Goal: Task Accomplishment & Management: Use online tool/utility

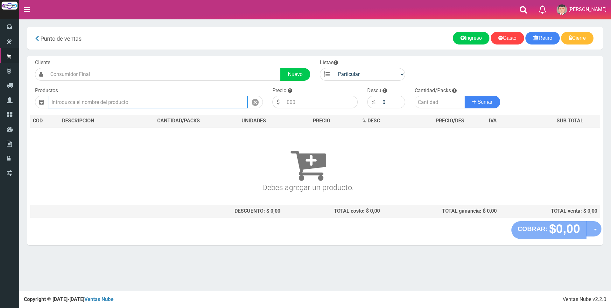
type input "ñ"
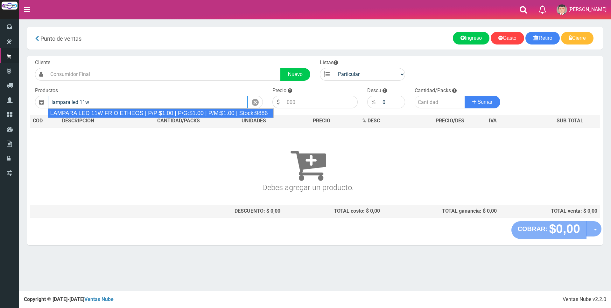
click at [138, 117] on div "LAMPARA LED 11W FRIO ETHEOS | P/P:$1.00 | P/G:$1.00 | P/M:$1.00 | Stock:9886" at bounding box center [161, 114] width 226 height 10
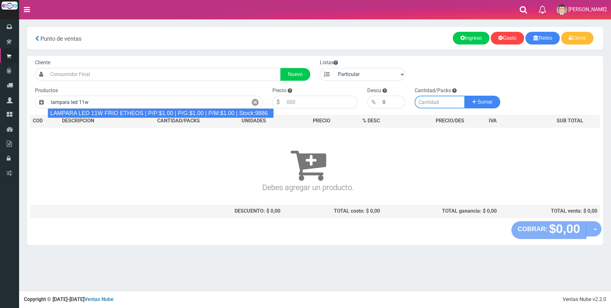
type input "LAMPARA LED 11W FRIO ETHEOS | P/P:$1.00 | P/G:$1.00 | P/M:$1.00 | Stock:9886"
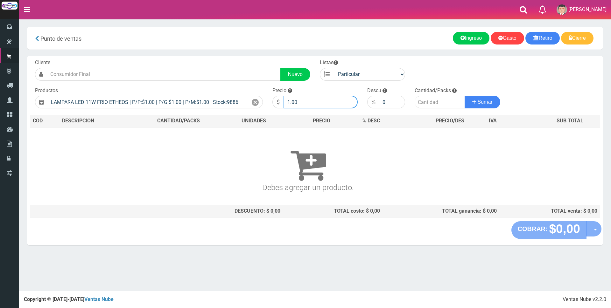
drag, startPoint x: 300, startPoint y: 96, endPoint x: 169, endPoint y: 95, distance: 130.8
click at [170, 59] on form "Cliente Nuevo Listas Particular Gremio Mayoristas" at bounding box center [315, 59] width 570 height 0
type input "2300"
click at [465, 96] on button "Sumar" at bounding box center [483, 102] width 36 height 13
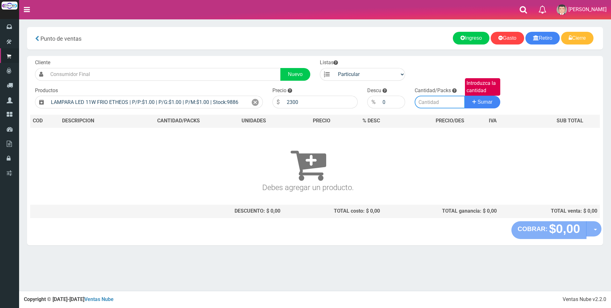
click at [422, 102] on input "Introduzca la cantidad" at bounding box center [440, 102] width 50 height 13
type input "3"
click at [465, 96] on button "Sumar" at bounding box center [483, 102] width 36 height 13
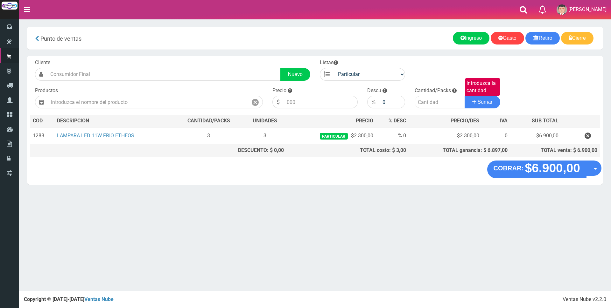
click at [543, 177] on div "COBRAR: $6.900,00 Opciones Hacer Devolucion Crear presupuesto" at bounding box center [315, 173] width 576 height 24
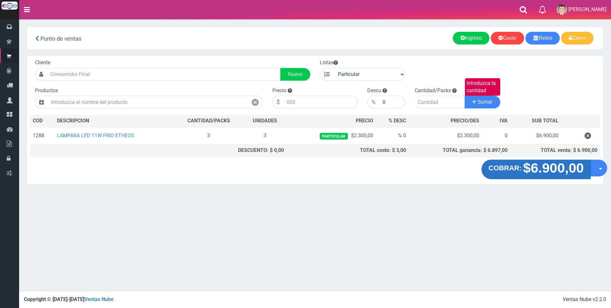
click at [540, 164] on strong "$6.900,00" at bounding box center [553, 168] width 61 height 15
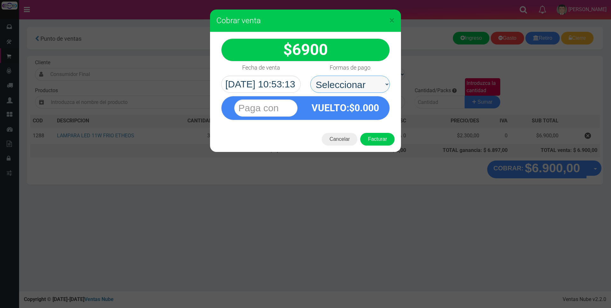
drag, startPoint x: 361, startPoint y: 90, endPoint x: 361, endPoint y: 80, distance: 9.6
click at [361, 80] on select "Seleccionar Efectivo Tarjeta de Crédito Depósito Débito" at bounding box center [350, 84] width 80 height 17
select select "Efectivo"
click at [310, 76] on select "Seleccionar Efectivo Tarjeta de Crédito Depósito Débito" at bounding box center [350, 84] width 80 height 17
click at [287, 110] on input "text" at bounding box center [265, 108] width 63 height 17
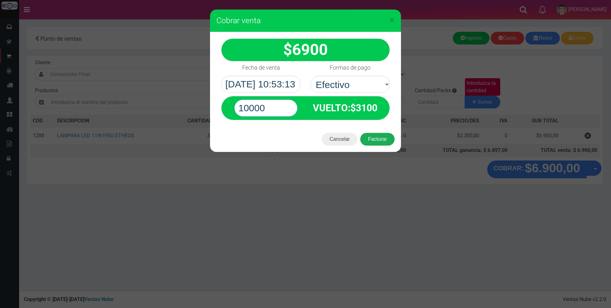
type input "10000"
click at [375, 137] on button "Facturar" at bounding box center [377, 139] width 34 height 13
